Goal: Information Seeking & Learning: Learn about a topic

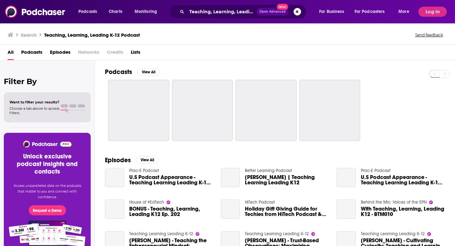
click at [299, 11] on button "Search podcasts, credits, & more..." at bounding box center [298, 12] width 8 height 8
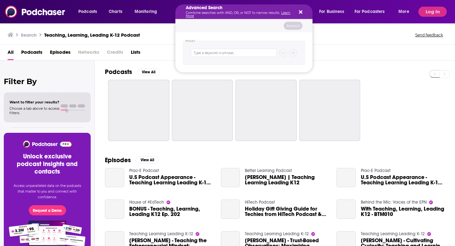
click at [299, 12] on icon "Search podcasts, credits, & more..." at bounding box center [300, 11] width 3 height 5
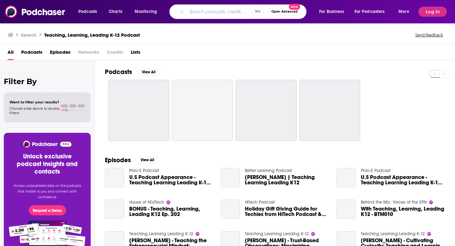
click at [240, 14] on input "Search podcasts, credits, & more..." at bounding box center [219, 12] width 65 height 10
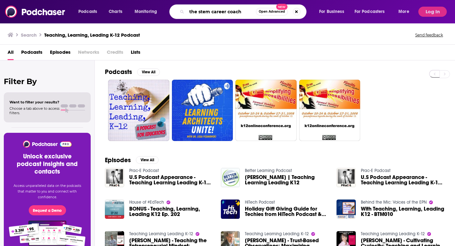
type input "the stem career coach"
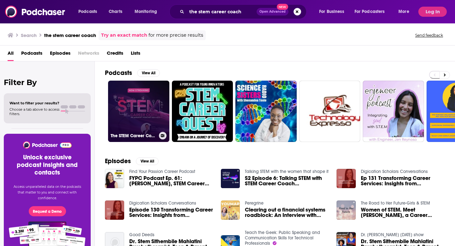
click at [152, 100] on link "The STEM Career Coach" at bounding box center [138, 111] width 61 height 61
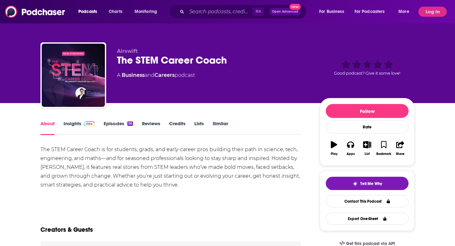
click at [82, 126] on span at bounding box center [88, 123] width 14 height 6
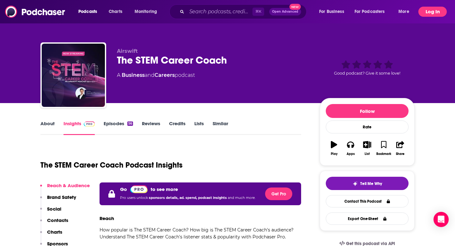
click at [430, 12] on button "Log In" at bounding box center [433, 12] width 28 height 10
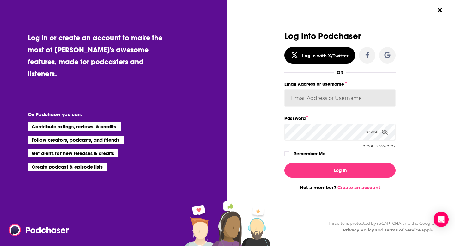
click at [344, 97] on input "Email Address or Username" at bounding box center [339, 97] width 111 height 17
click at [396, 89] on div "Dialog" at bounding box center [396, 89] width 0 height 0
type input "FINNMadison"
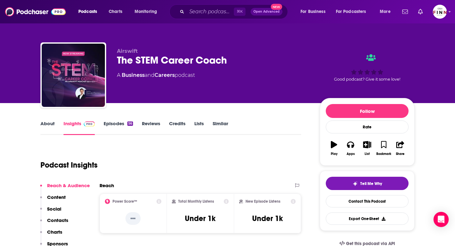
click at [211, 17] on div "⌘ K Open Advanced New" at bounding box center [228, 11] width 119 height 15
click at [204, 12] on input "Search podcasts, credits, & more..." at bounding box center [210, 12] width 47 height 10
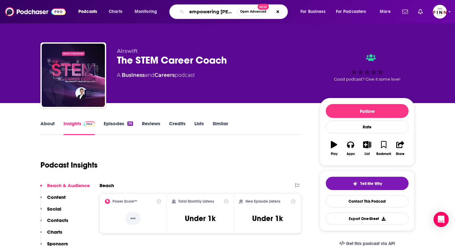
type input "empowering change"
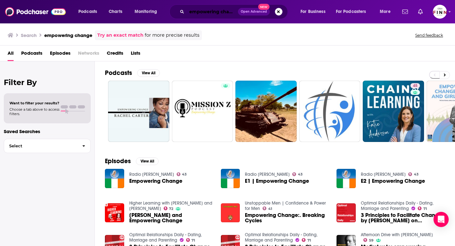
click at [225, 10] on input "empowering change" at bounding box center [212, 12] width 51 height 10
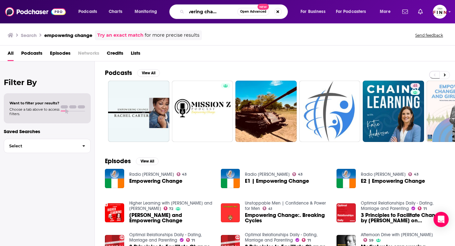
scroll to position [0, 22]
type input "empowering change women"
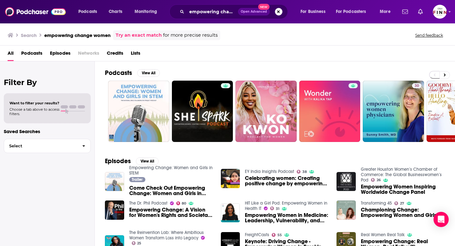
click at [278, 11] on button "Search podcasts, credits, & more..." at bounding box center [279, 12] width 8 height 8
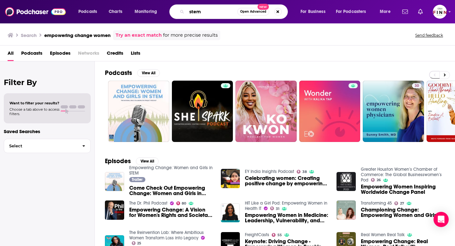
type input "stem"
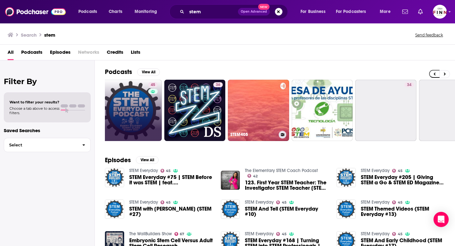
scroll to position [0, 230]
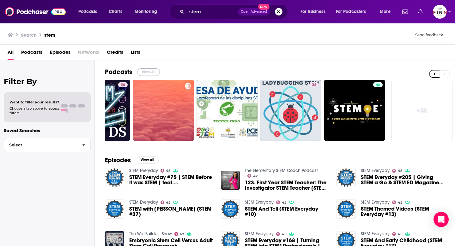
click at [150, 72] on button "View All" at bounding box center [148, 72] width 23 height 8
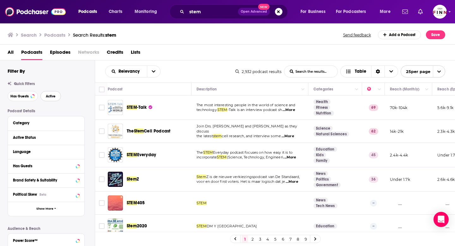
click at [47, 97] on span "Active" at bounding box center [51, 96] width 10 height 3
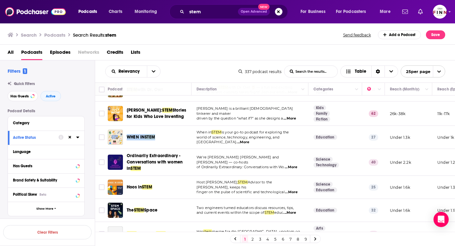
scroll to position [258, 0]
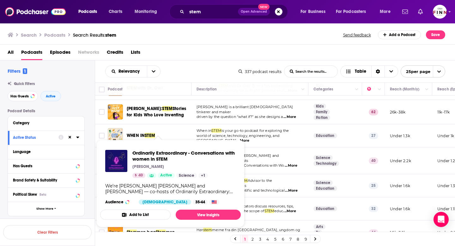
click at [232, 53] on div "All Podcasts Episodes Networks Credits Lists" at bounding box center [229, 53] width 443 height 13
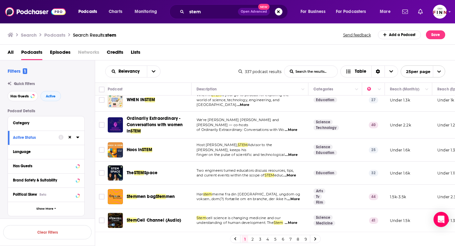
scroll to position [295, 0]
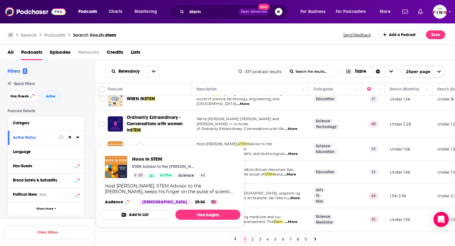
click at [199, 70] on div "Relevancy List Search Input Search the results... Table" at bounding box center [171, 71] width 133 height 12
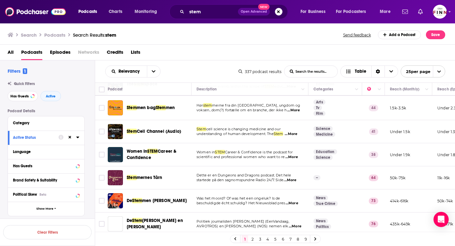
scroll to position [383, 0]
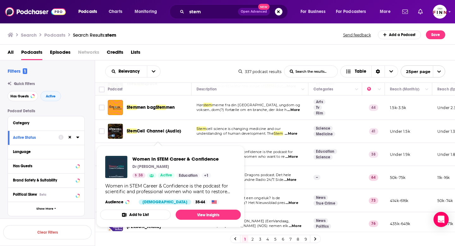
click at [228, 71] on div "Relevancy List Search Input Search the results... Table" at bounding box center [171, 71] width 133 height 12
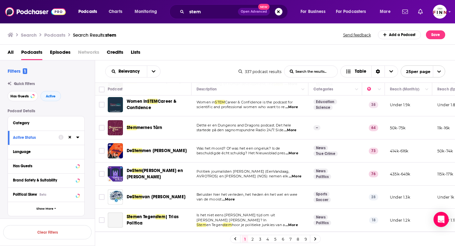
scroll to position [455, 0]
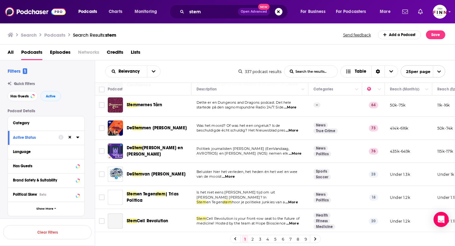
click at [252, 239] on link "2" at bounding box center [252, 239] width 6 height 8
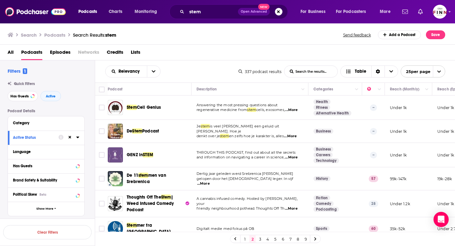
click at [245, 239] on link "1" at bounding box center [245, 239] width 6 height 8
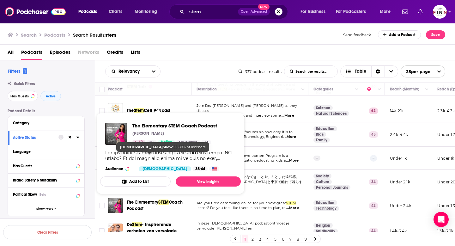
scroll to position [18, 0]
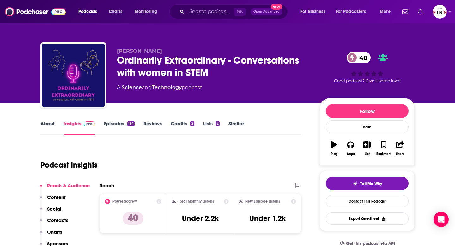
click at [50, 124] on link "About" at bounding box center [47, 127] width 14 height 15
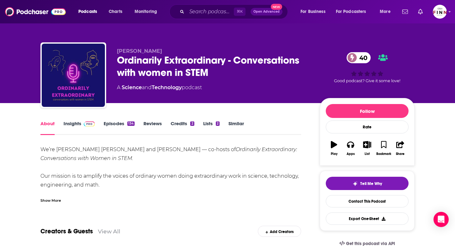
click at [53, 199] on div "Show More" at bounding box center [50, 200] width 21 height 6
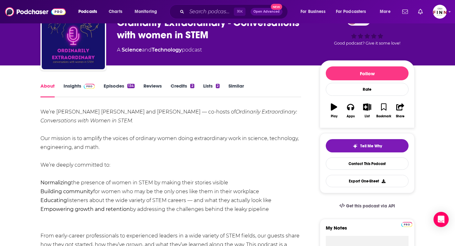
scroll to position [39, 0]
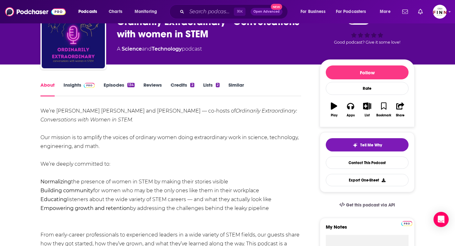
click at [119, 87] on link "Episodes 134" at bounding box center [119, 89] width 31 height 15
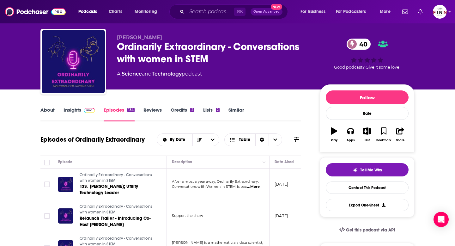
scroll to position [12, 0]
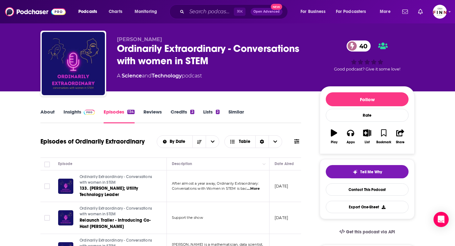
click at [255, 189] on span "...More" at bounding box center [253, 188] width 13 height 5
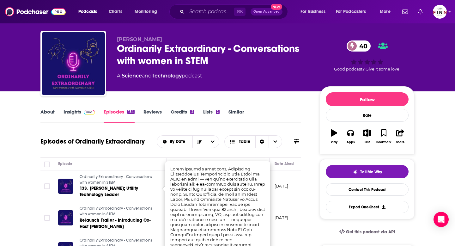
click at [224, 157] on div "Episodes of Ordinarily Extraordinary By Date Table" at bounding box center [170, 145] width 261 height 24
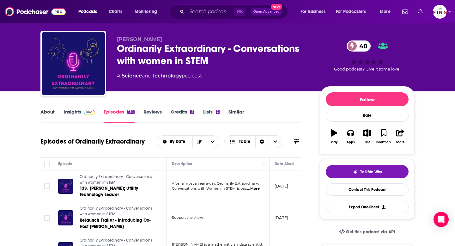
scroll to position [0, 0]
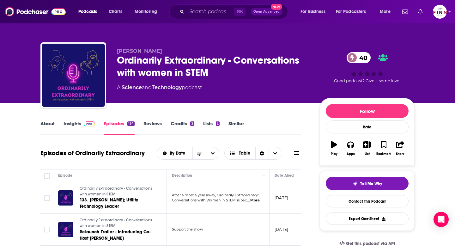
click at [78, 125] on link "Insights" at bounding box center [79, 127] width 31 height 15
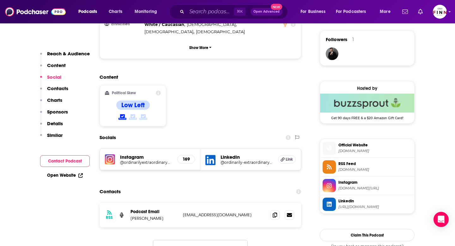
scroll to position [458, 0]
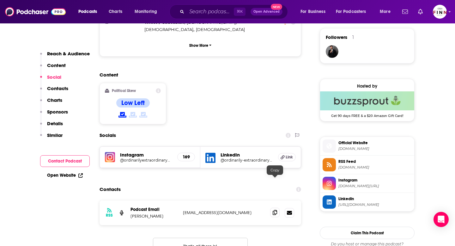
click at [274, 210] on icon at bounding box center [275, 212] width 4 height 5
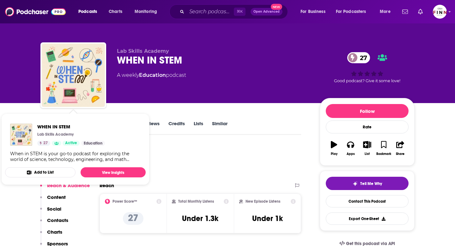
click at [198, 156] on div "Podcast Insights" at bounding box center [168, 161] width 256 height 32
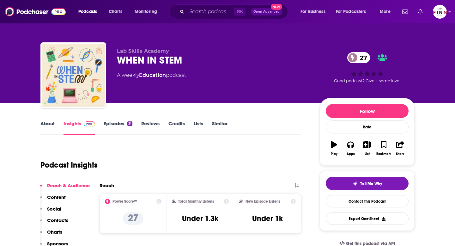
click at [46, 123] on link "About" at bounding box center [47, 127] width 14 height 15
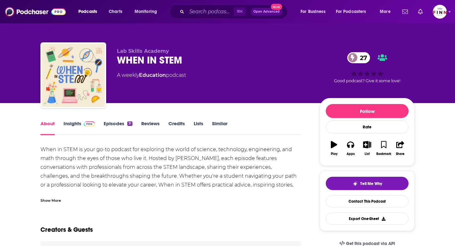
click at [116, 123] on link "Episodes 31" at bounding box center [118, 127] width 29 height 15
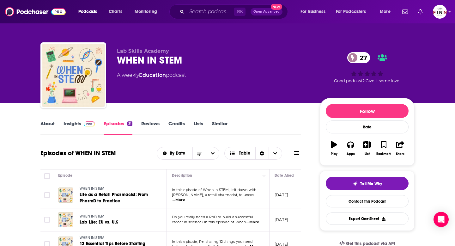
click at [76, 123] on link "Insights" at bounding box center [79, 127] width 31 height 15
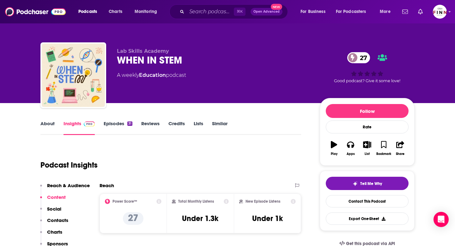
click at [333, 146] on icon "button" at bounding box center [334, 144] width 6 height 7
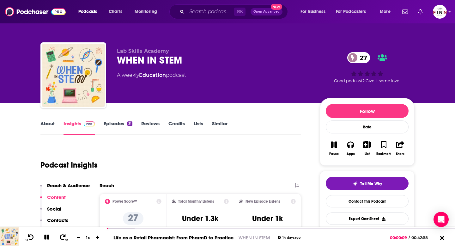
click at [334, 145] on icon "button" at bounding box center [334, 144] width 6 height 7
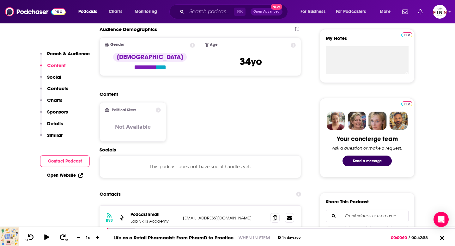
scroll to position [20, 0]
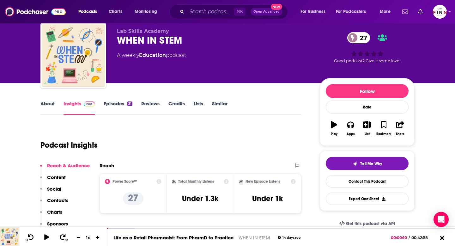
click at [49, 104] on link "About" at bounding box center [47, 108] width 14 height 15
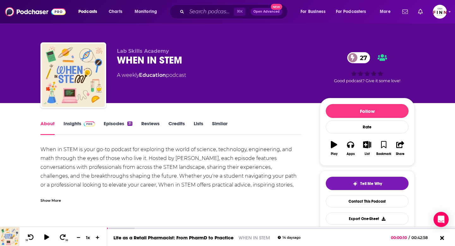
click at [80, 126] on link "Insights" at bounding box center [79, 127] width 31 height 15
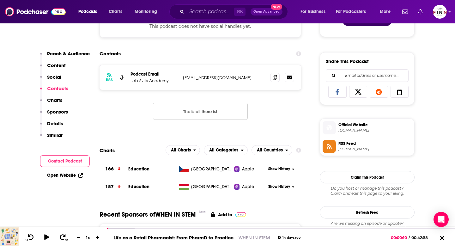
scroll to position [382, 0]
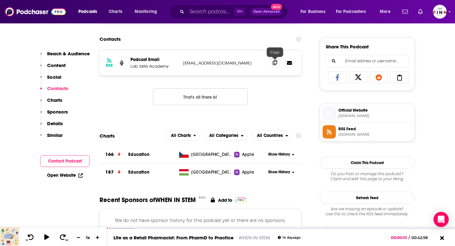
click at [277, 62] on span at bounding box center [274, 62] width 9 height 9
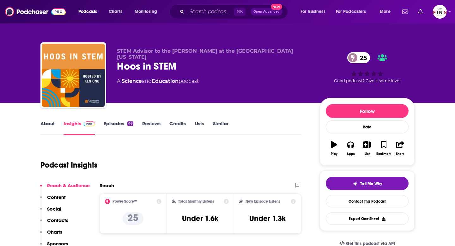
click at [53, 123] on link "About" at bounding box center [47, 127] width 14 height 15
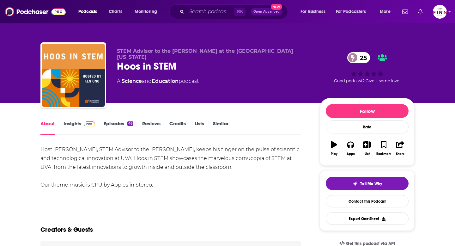
click at [115, 127] on link "Episodes 46" at bounding box center [119, 127] width 30 height 15
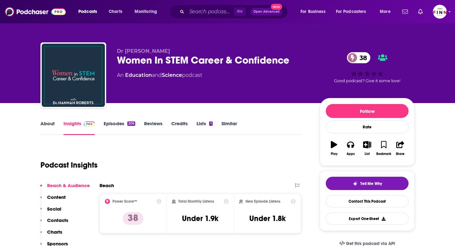
click at [112, 124] on link "Episodes 206" at bounding box center [120, 127] width 32 height 15
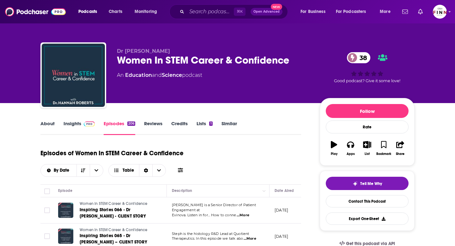
click at [73, 125] on link "Insights" at bounding box center [79, 127] width 31 height 15
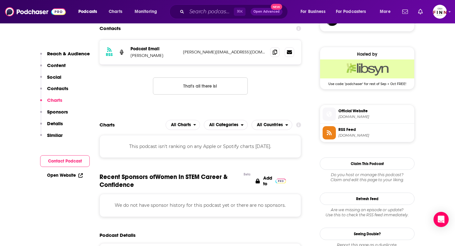
scroll to position [475, 0]
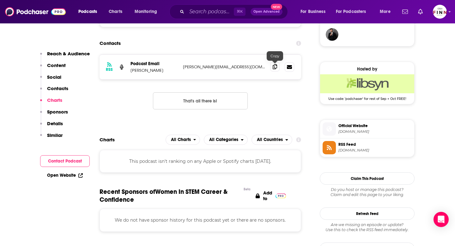
click at [275, 68] on icon at bounding box center [275, 66] width 4 height 5
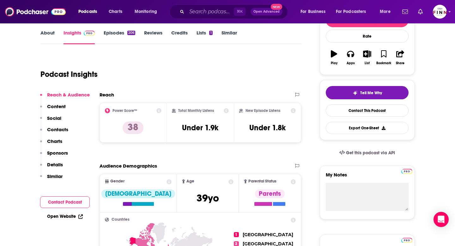
scroll to position [0, 0]
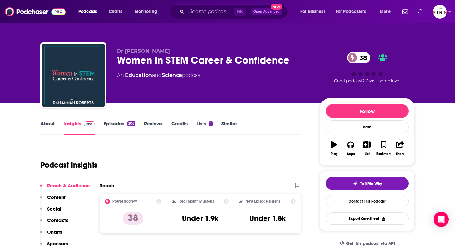
click at [50, 126] on link "About" at bounding box center [47, 127] width 14 height 15
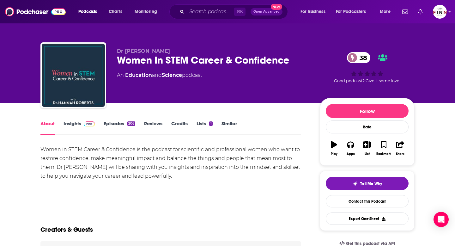
click at [113, 121] on link "Episodes 206" at bounding box center [120, 127] width 32 height 15
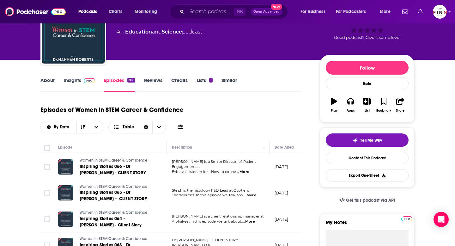
scroll to position [46, 0]
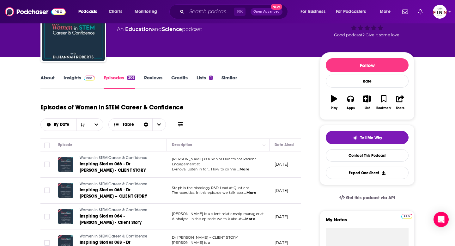
click at [74, 81] on link "Insights" at bounding box center [79, 82] width 31 height 15
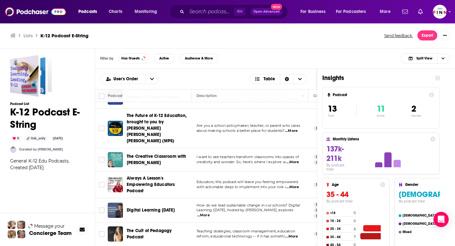
scroll to position [174, 0]
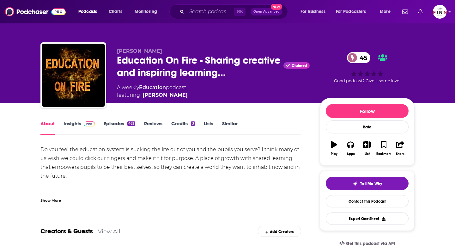
click at [57, 200] on div "Show More" at bounding box center [50, 200] width 21 height 6
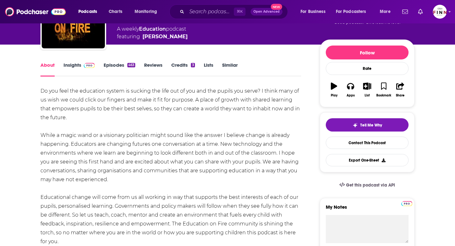
scroll to position [59, 0]
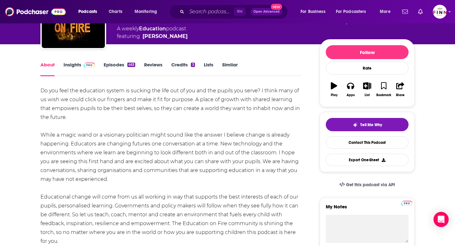
click at [108, 63] on link "Episodes 463" at bounding box center [120, 69] width 32 height 15
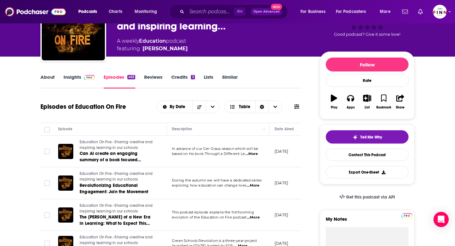
scroll to position [47, 0]
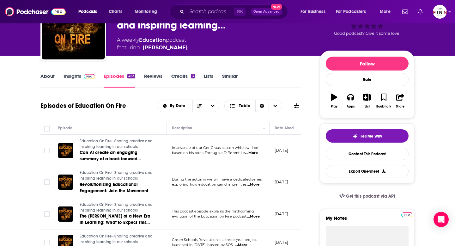
click at [255, 152] on span "...More" at bounding box center [251, 152] width 13 height 5
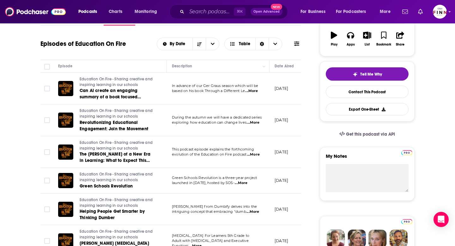
scroll to position [111, 0]
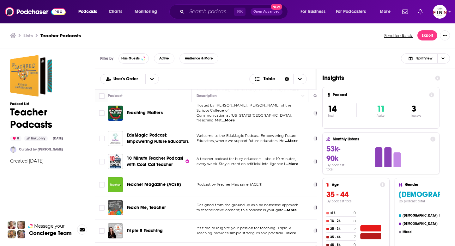
scroll to position [182, 0]
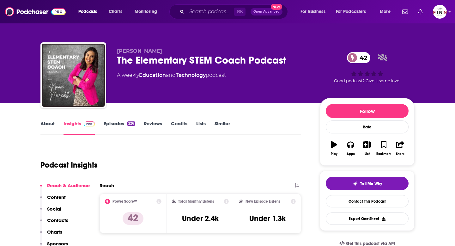
click at [113, 125] on link "Episodes 226" at bounding box center [119, 127] width 31 height 15
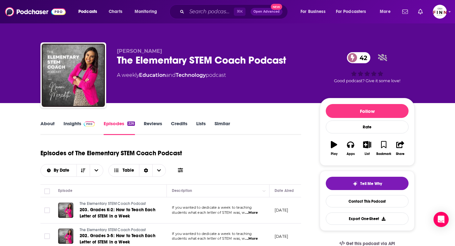
click at [73, 124] on link "Insights" at bounding box center [79, 127] width 31 height 15
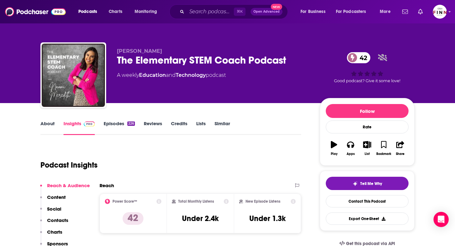
click at [45, 126] on link "About" at bounding box center [47, 127] width 14 height 15
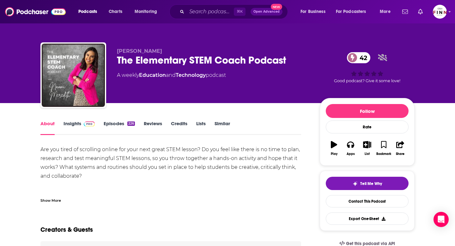
click at [82, 128] on link "Insights" at bounding box center [79, 127] width 31 height 15
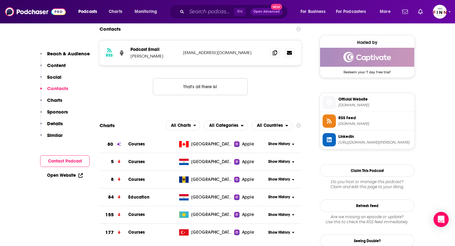
scroll to position [503, 0]
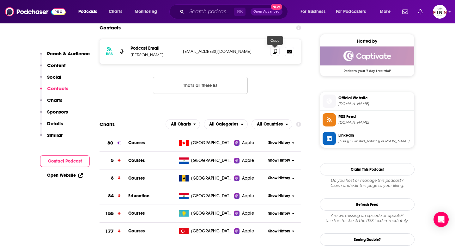
click at [277, 50] on icon at bounding box center [275, 51] width 4 height 5
